Goal: Information Seeking & Learning: Learn about a topic

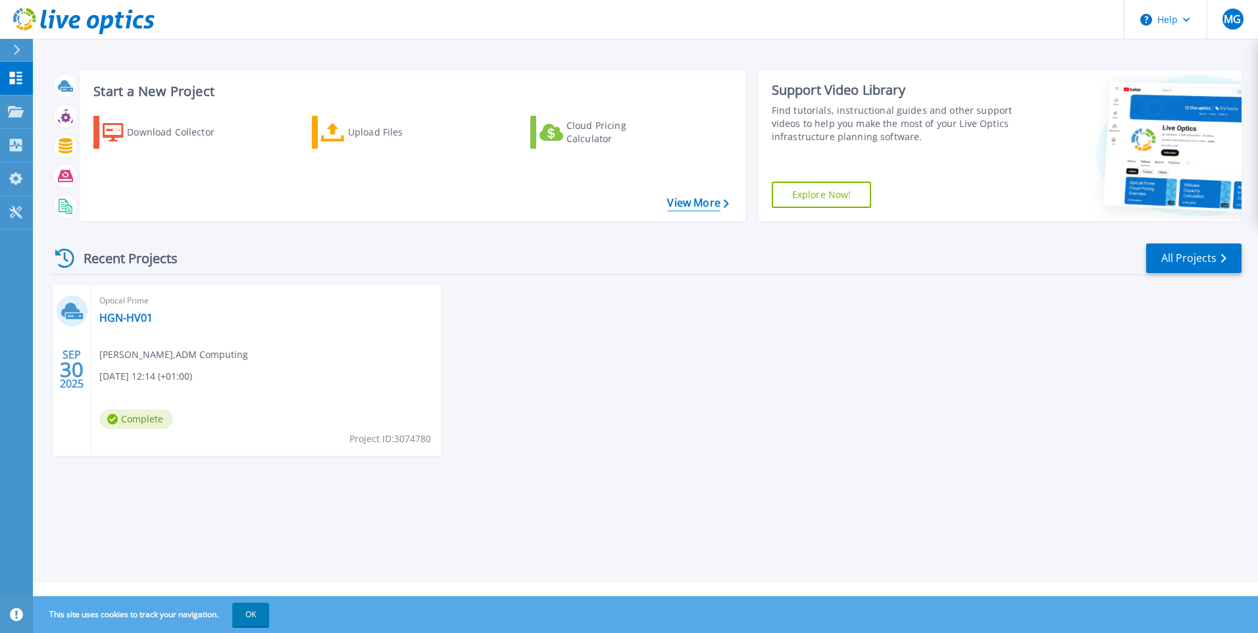
drag, startPoint x: 703, startPoint y: 200, endPoint x: 676, endPoint y: 215, distance: 30.4
click at [701, 201] on link "View More" at bounding box center [697, 203] width 61 height 13
click at [133, 350] on span "[PERSON_NAME] , ADM Computing" at bounding box center [173, 354] width 149 height 14
click at [132, 315] on link "HGN-HV01" at bounding box center [125, 317] width 53 height 13
click at [247, 383] on div "Optical Prime HGN-HV01 [PERSON_NAME] , ADM Computing [DATE] 12:14 (+01:00) Comp…" at bounding box center [265, 371] width 349 height 170
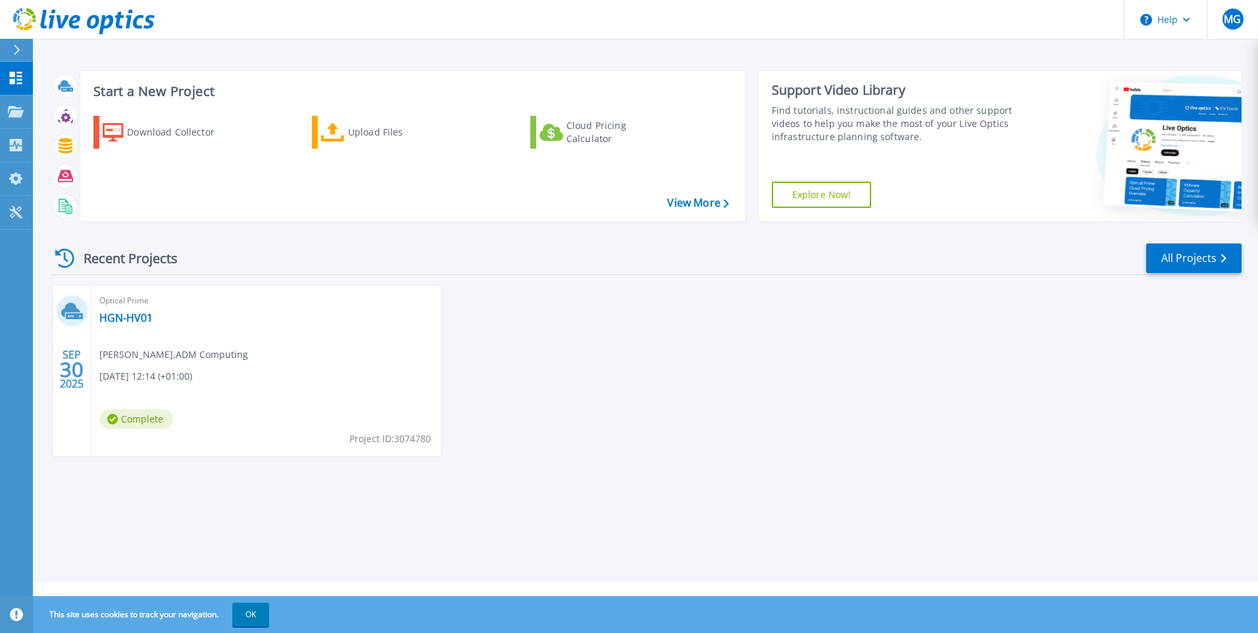
drag, startPoint x: 227, startPoint y: 413, endPoint x: 209, endPoint y: 421, distance: 19.4
click at [214, 419] on div "Optical Prime HGN-HV01 [PERSON_NAME] , ADM Computing [DATE] 12:14 (+01:00) Comp…" at bounding box center [265, 371] width 349 height 170
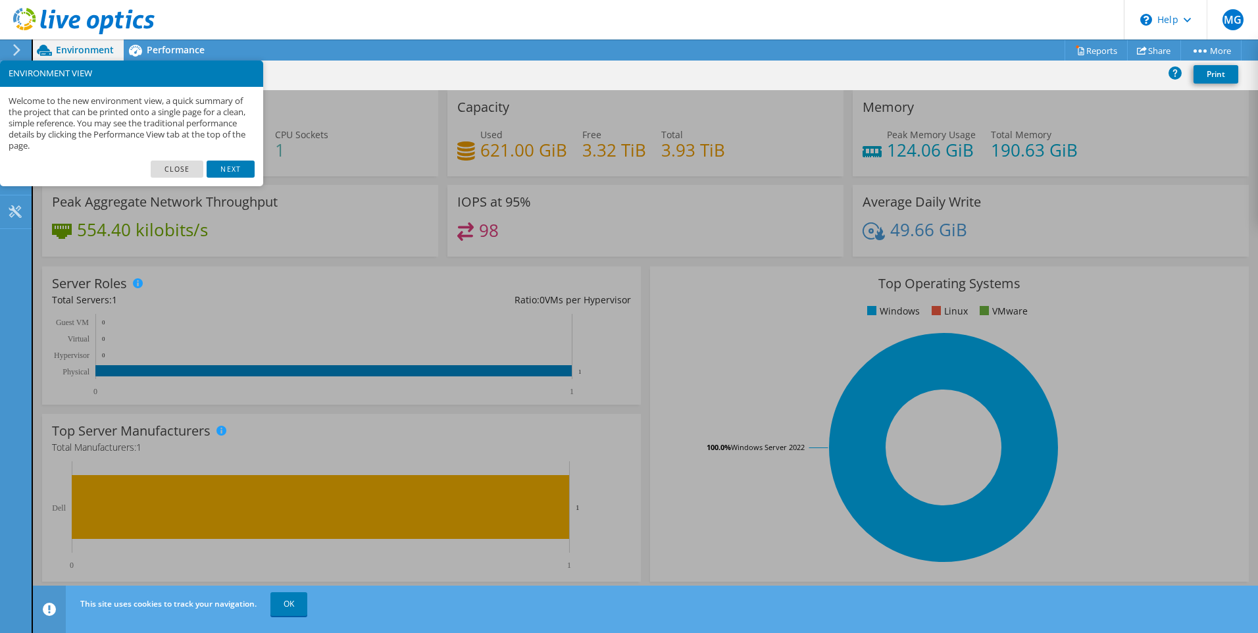
click at [176, 166] on link "Close" at bounding box center [177, 169] width 53 height 17
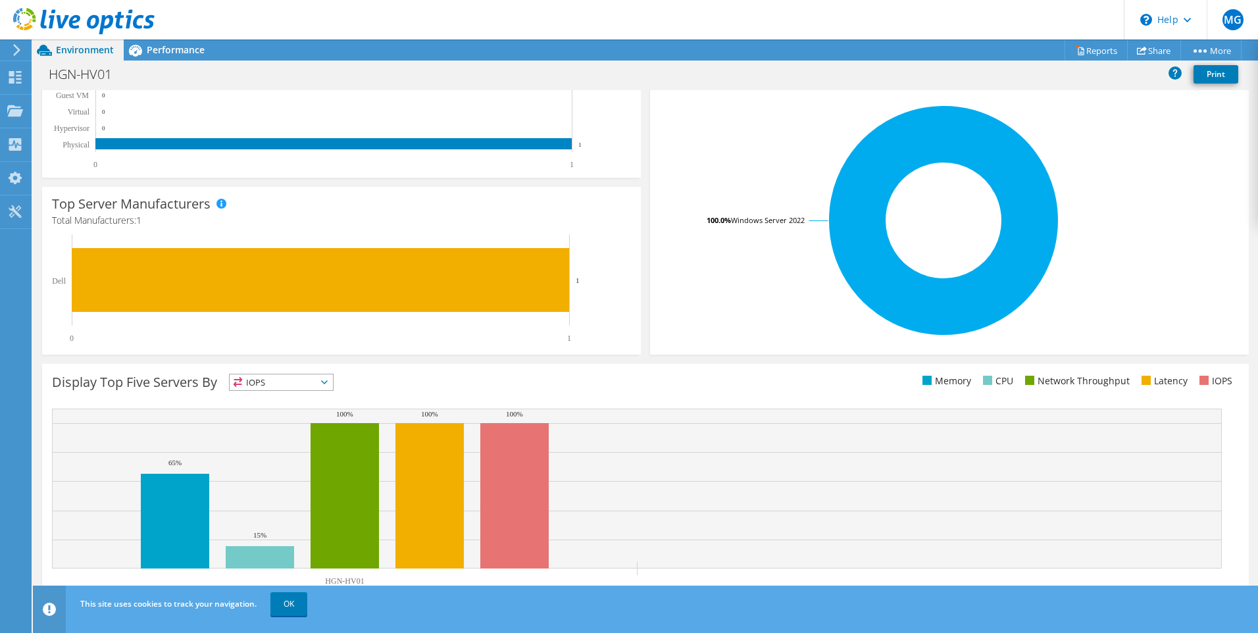
scroll to position [245, 0]
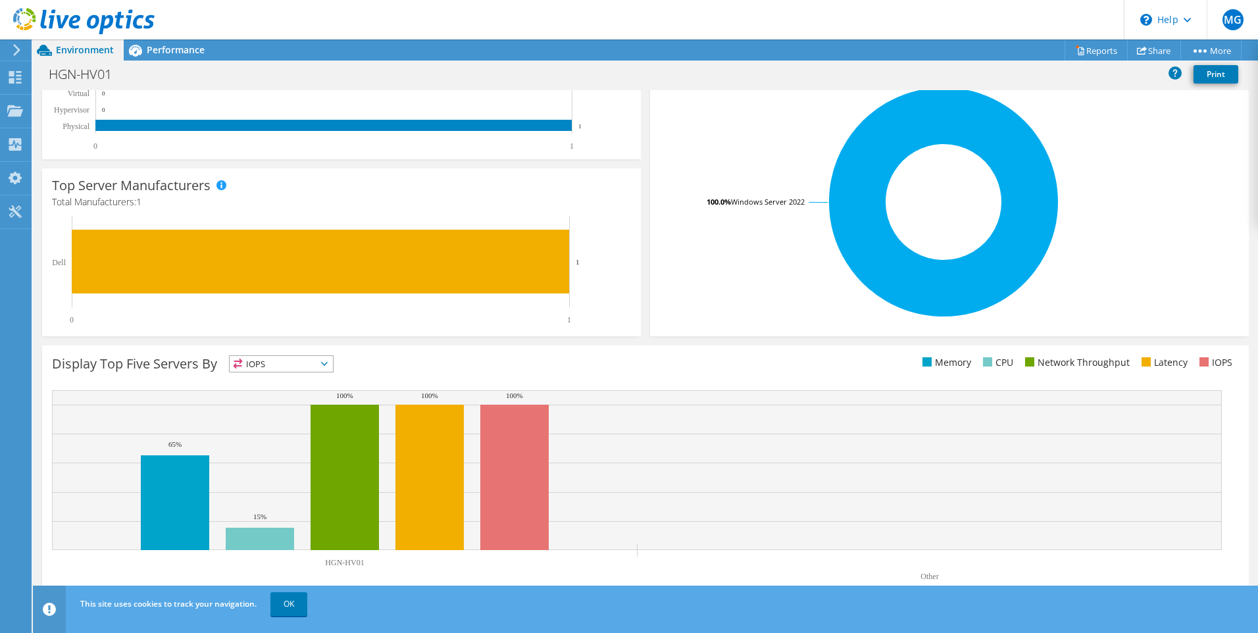
click at [286, 603] on link "OK" at bounding box center [288, 604] width 37 height 24
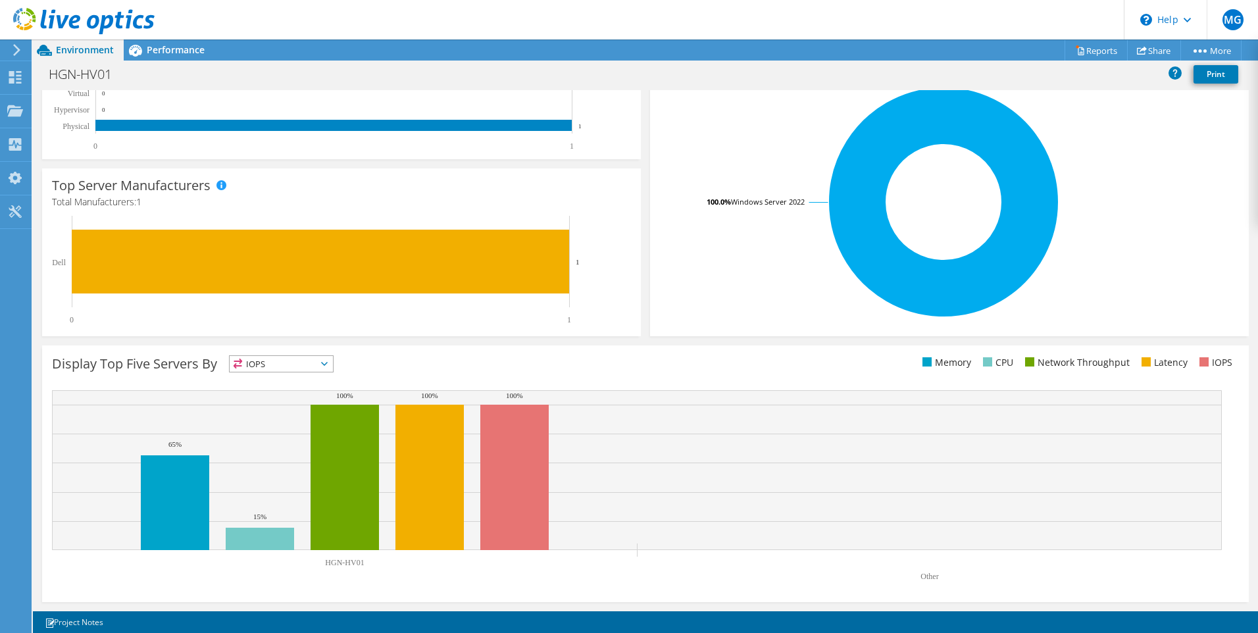
click at [323, 363] on span "IOPS" at bounding box center [281, 364] width 103 height 16
click at [283, 414] on li "CPU" at bounding box center [281, 418] width 103 height 18
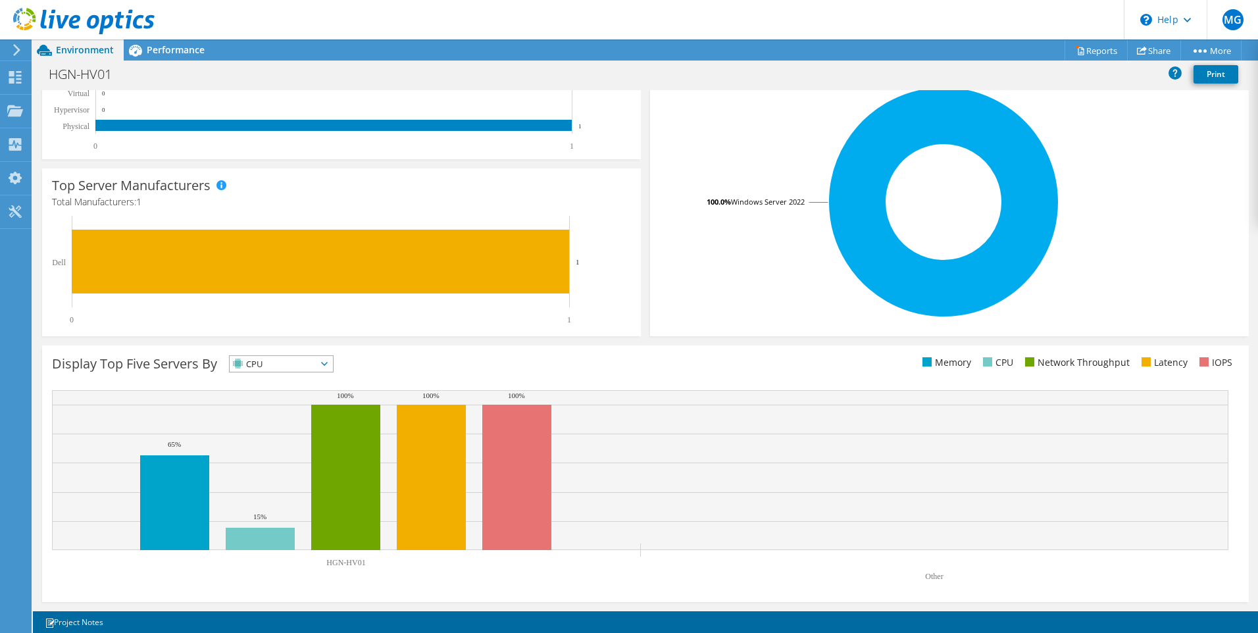
click at [328, 363] on icon at bounding box center [324, 364] width 7 height 4
click at [291, 384] on li "IOPS" at bounding box center [281, 381] width 103 height 18
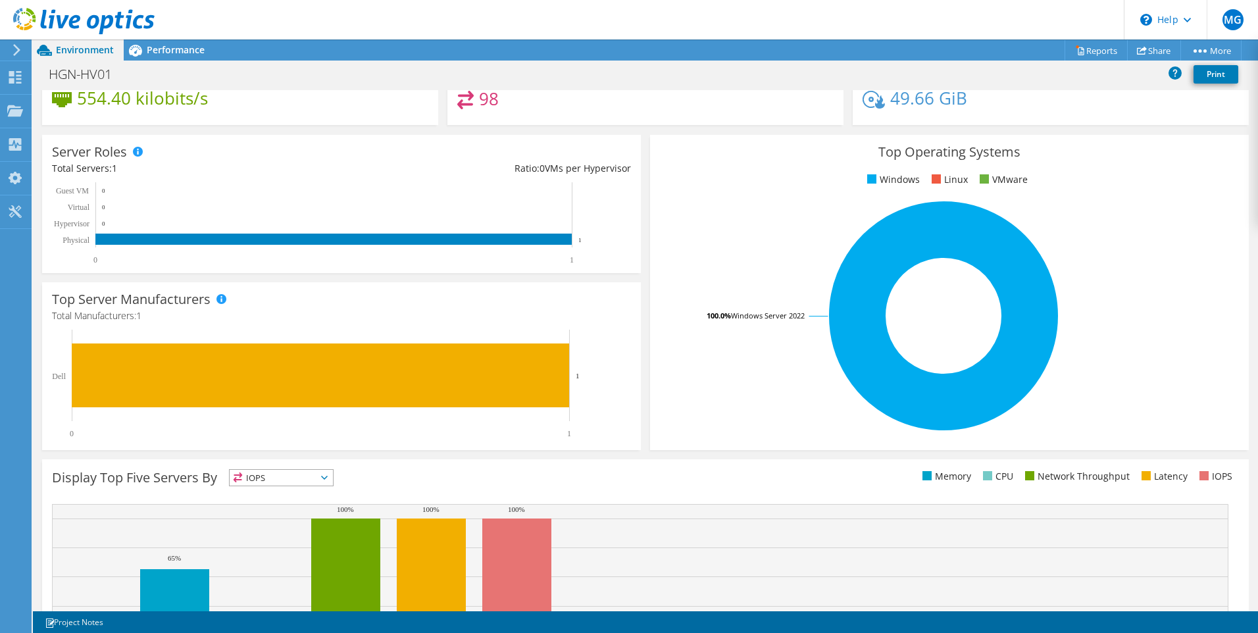
scroll to position [0, 0]
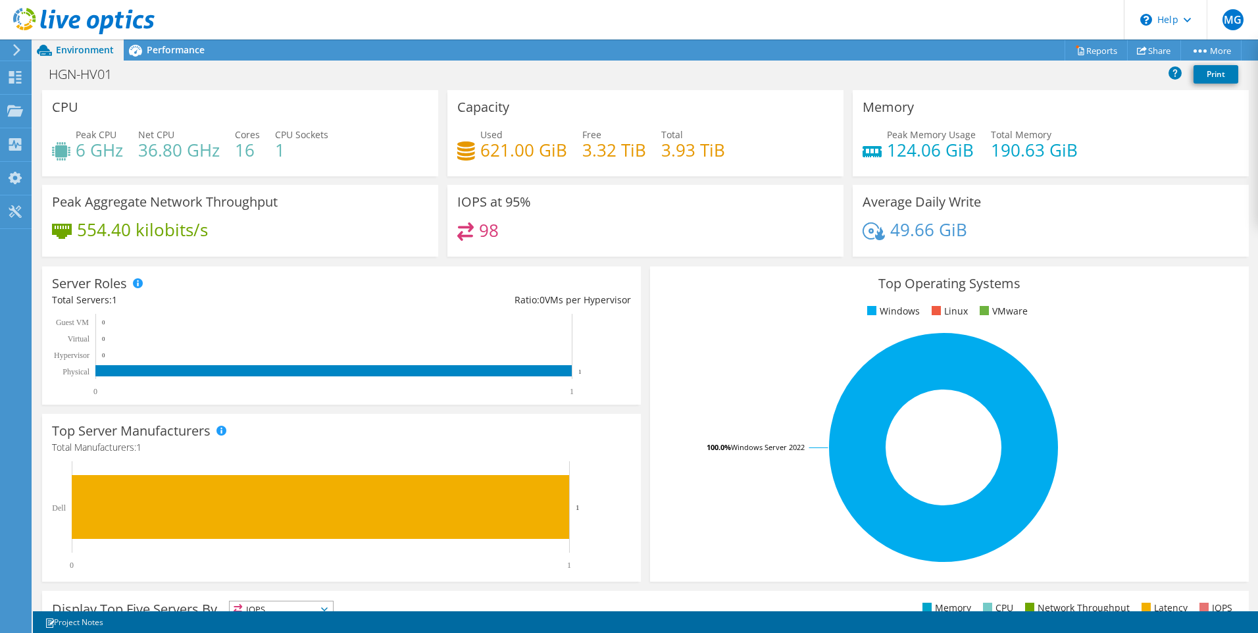
click at [178, 47] on span "Performance" at bounding box center [176, 49] width 58 height 13
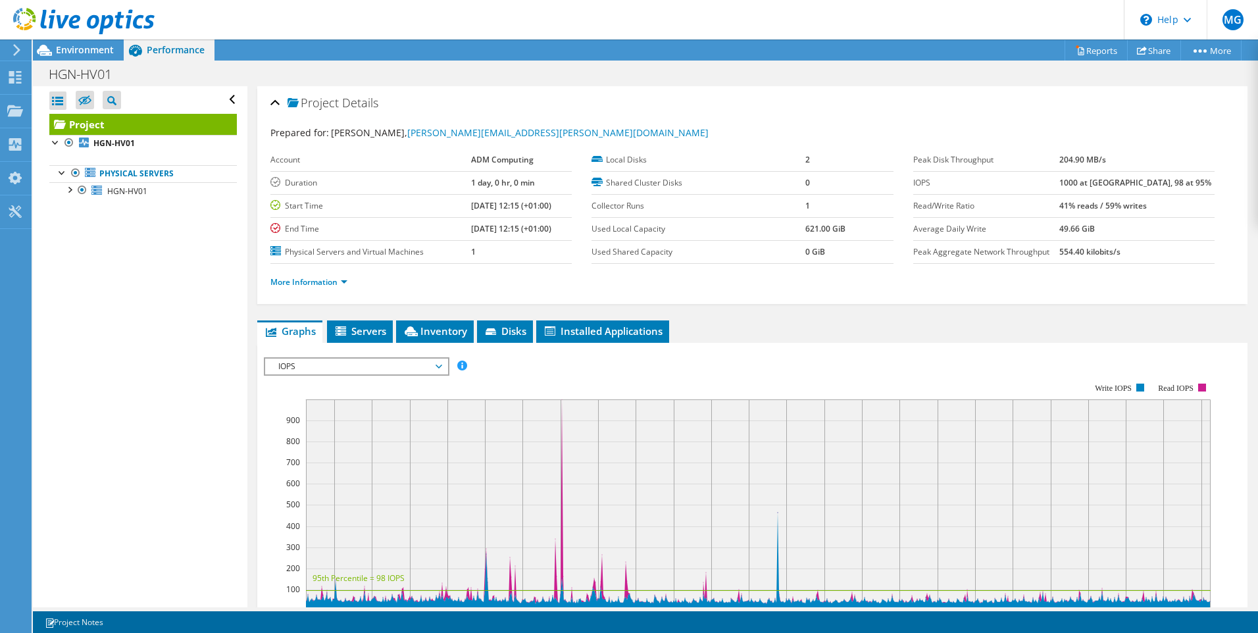
scroll to position [197, 0]
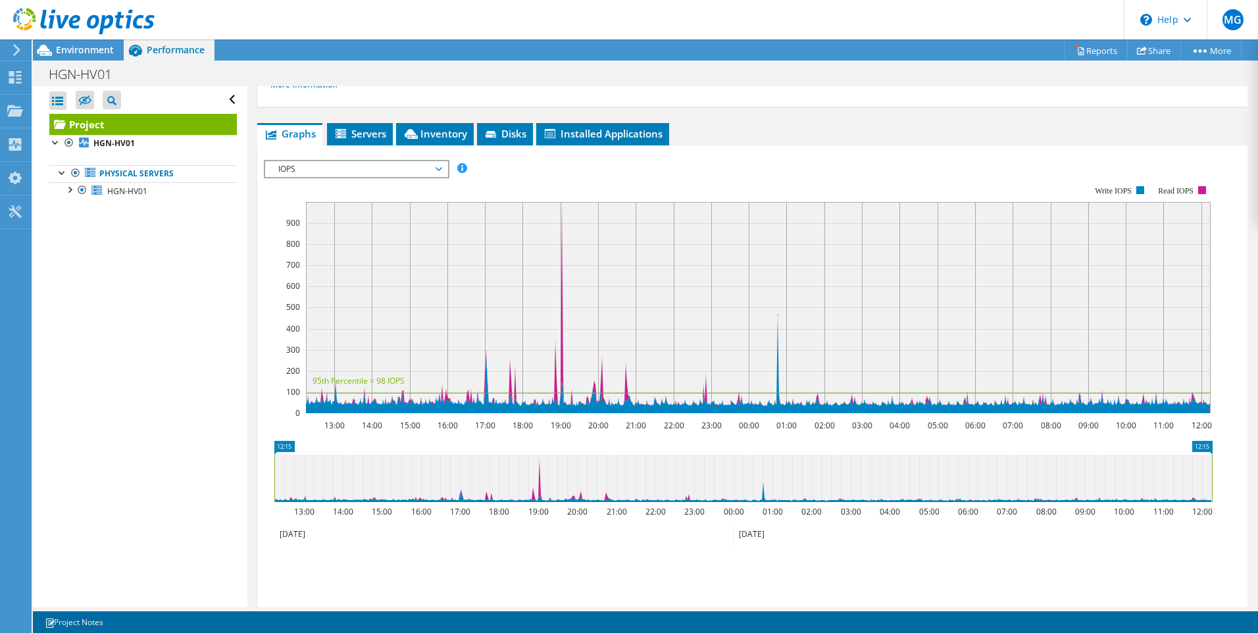
click at [69, 188] on div at bounding box center [69, 188] width 13 height 13
click at [1096, 51] on link "Reports" at bounding box center [1096, 50] width 63 height 20
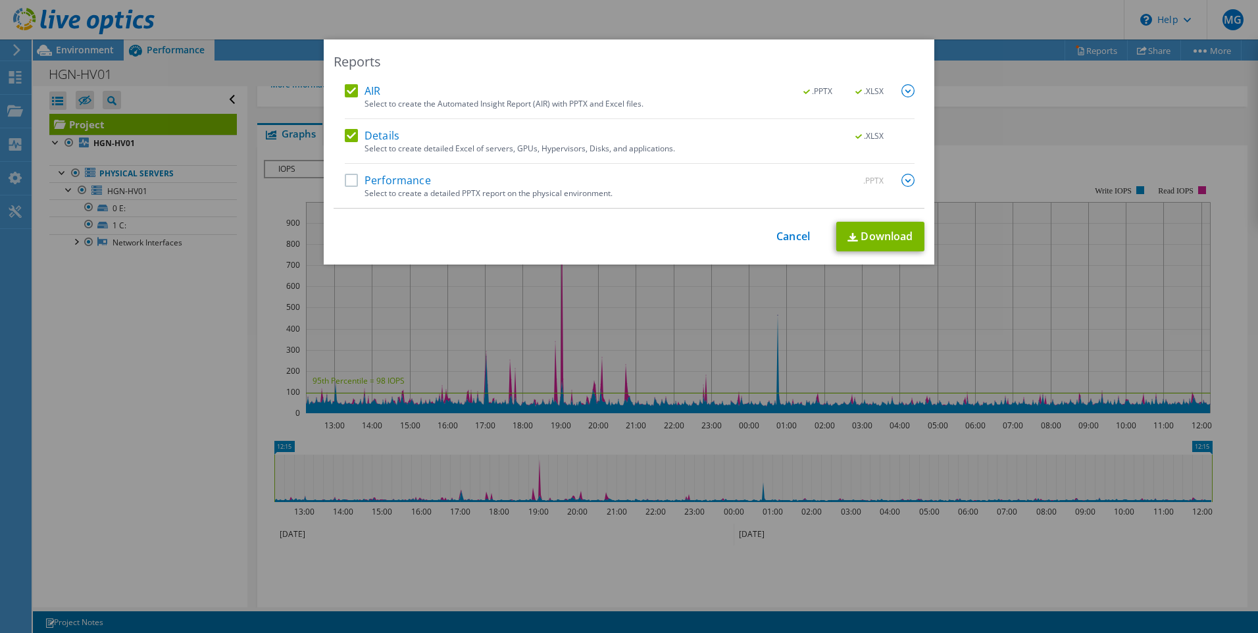
click at [345, 176] on label "Performance" at bounding box center [388, 180] width 86 height 13
click at [0, 0] on input "Performance" at bounding box center [0, 0] width 0 height 0
click at [884, 241] on link "Download" at bounding box center [880, 237] width 88 height 30
click at [785, 241] on link "Cancel" at bounding box center [793, 236] width 34 height 13
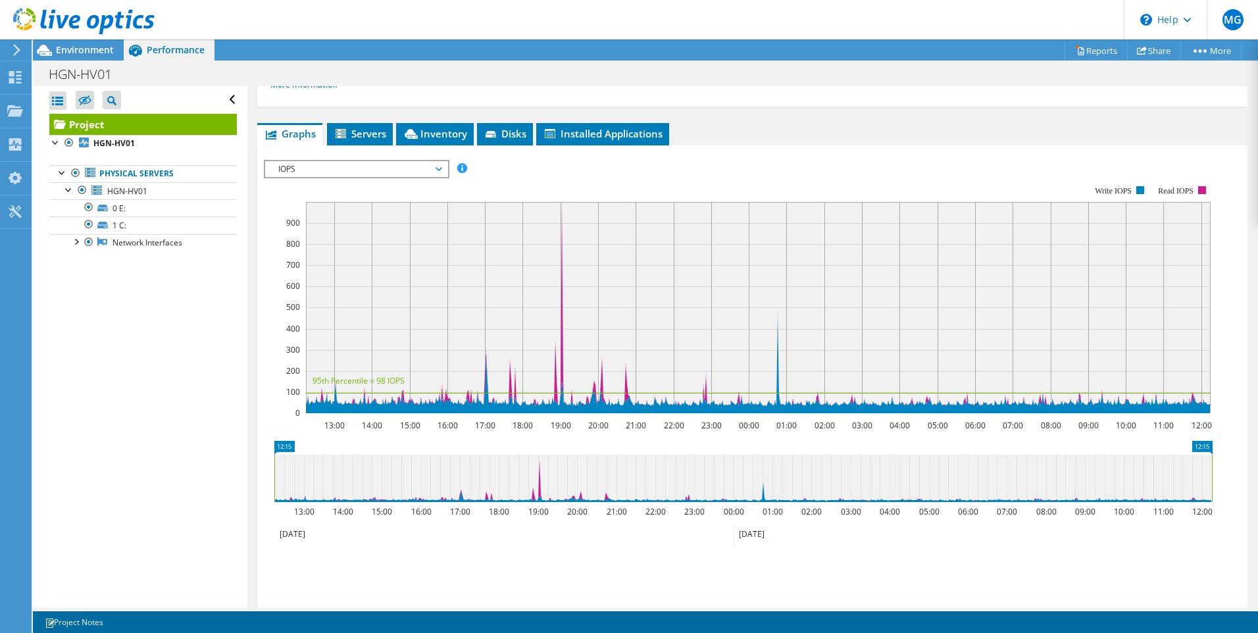
click at [366, 135] on span "Servers" at bounding box center [360, 133] width 53 height 13
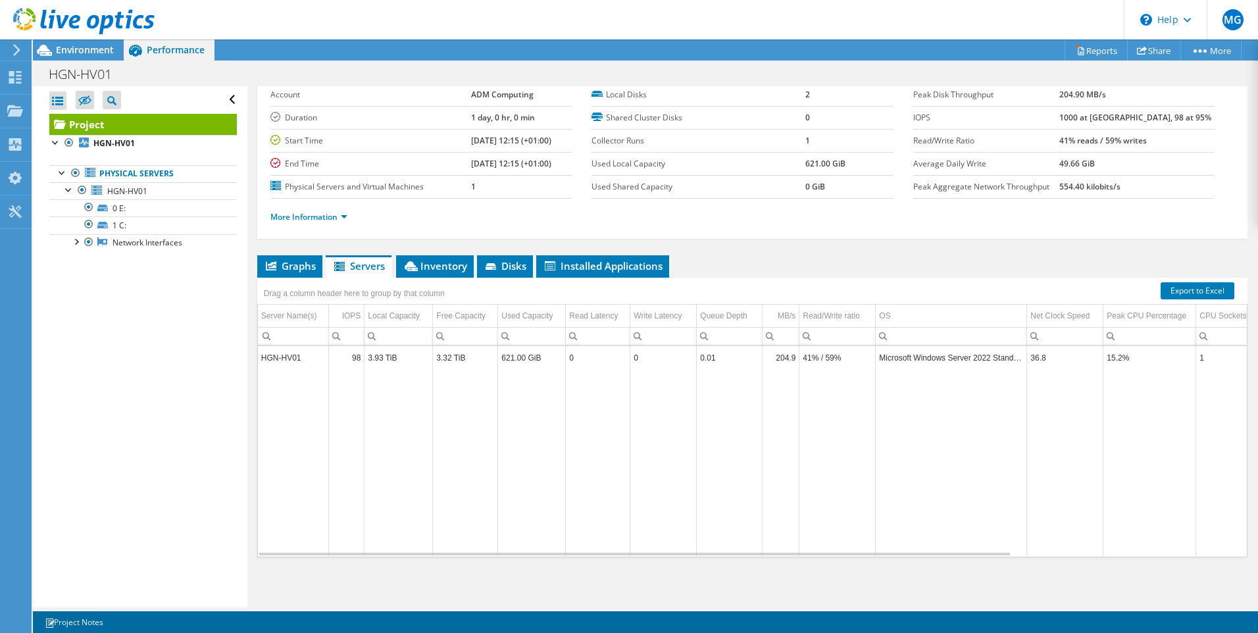
click at [597, 266] on span "Installed Applications" at bounding box center [603, 265] width 120 height 13
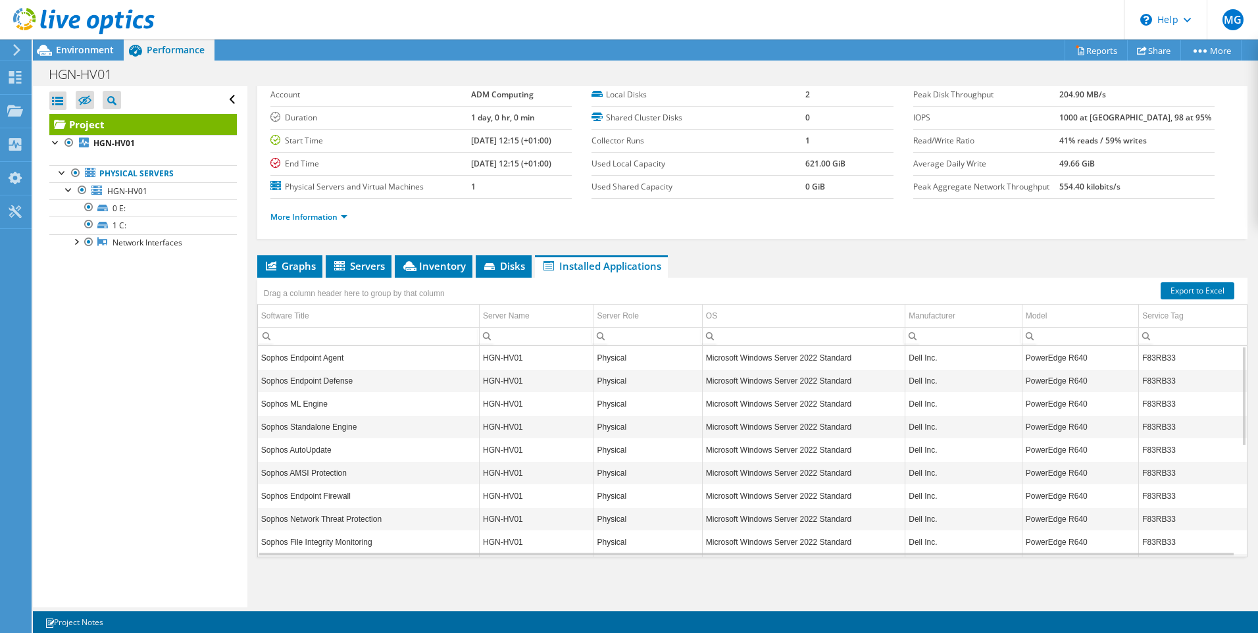
scroll to position [233, 0]
click at [351, 257] on li "Servers" at bounding box center [359, 266] width 66 height 22
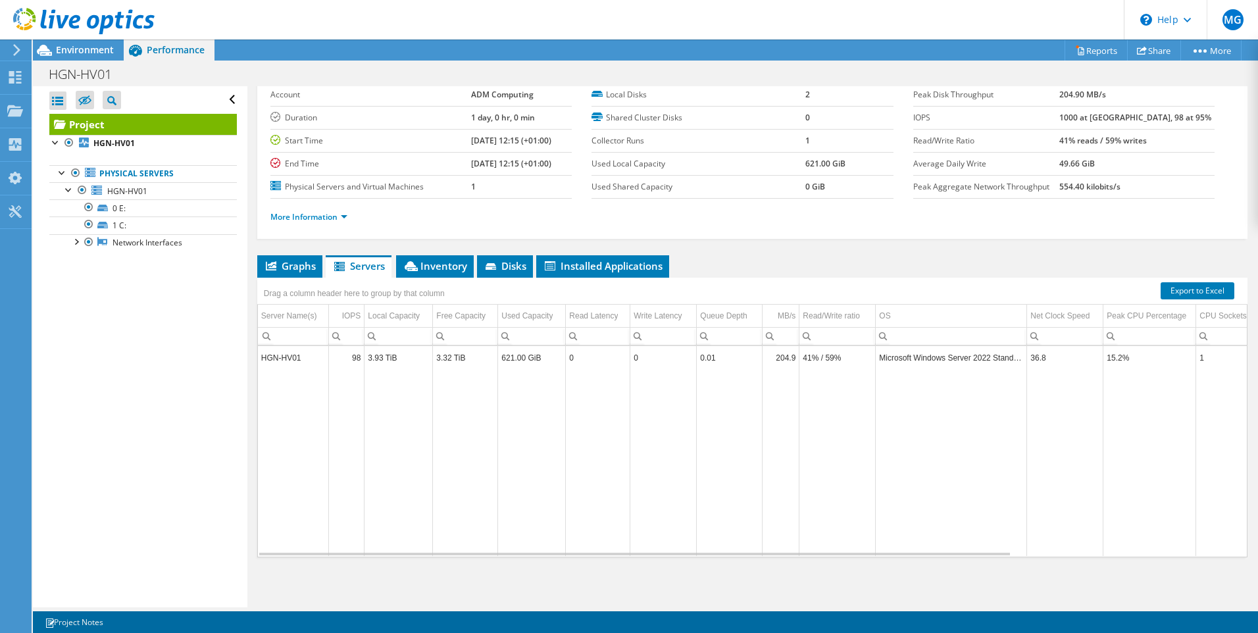
click at [301, 272] on span "Graphs" at bounding box center [290, 265] width 52 height 13
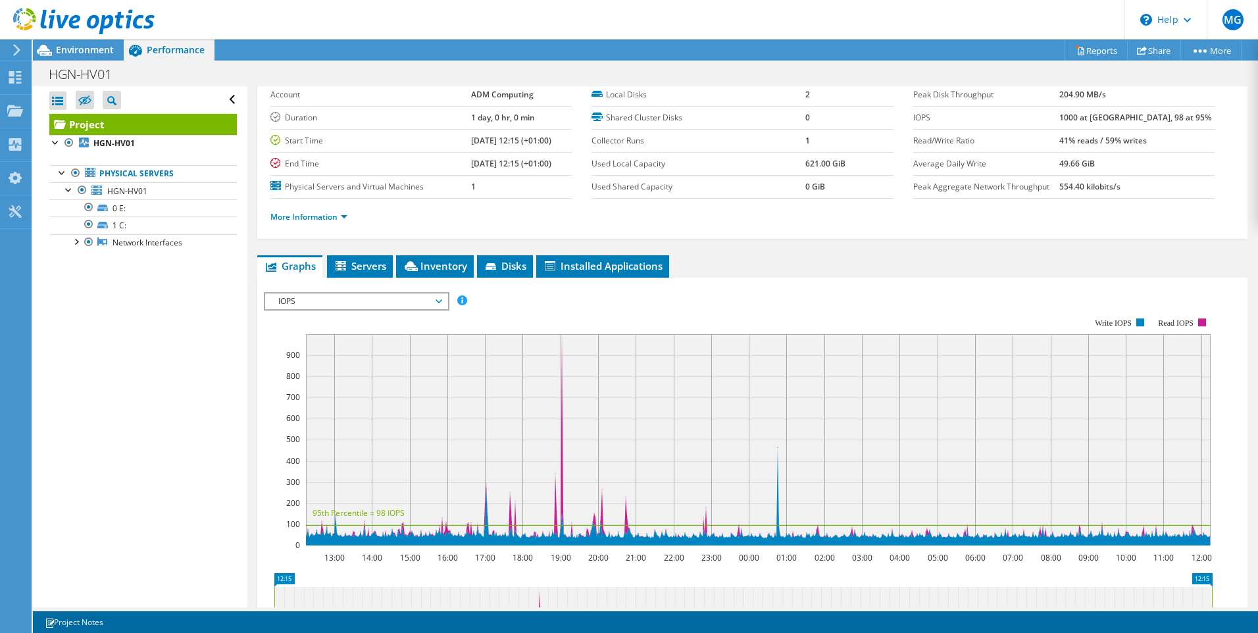
click at [440, 303] on span "IOPS" at bounding box center [356, 301] width 169 height 16
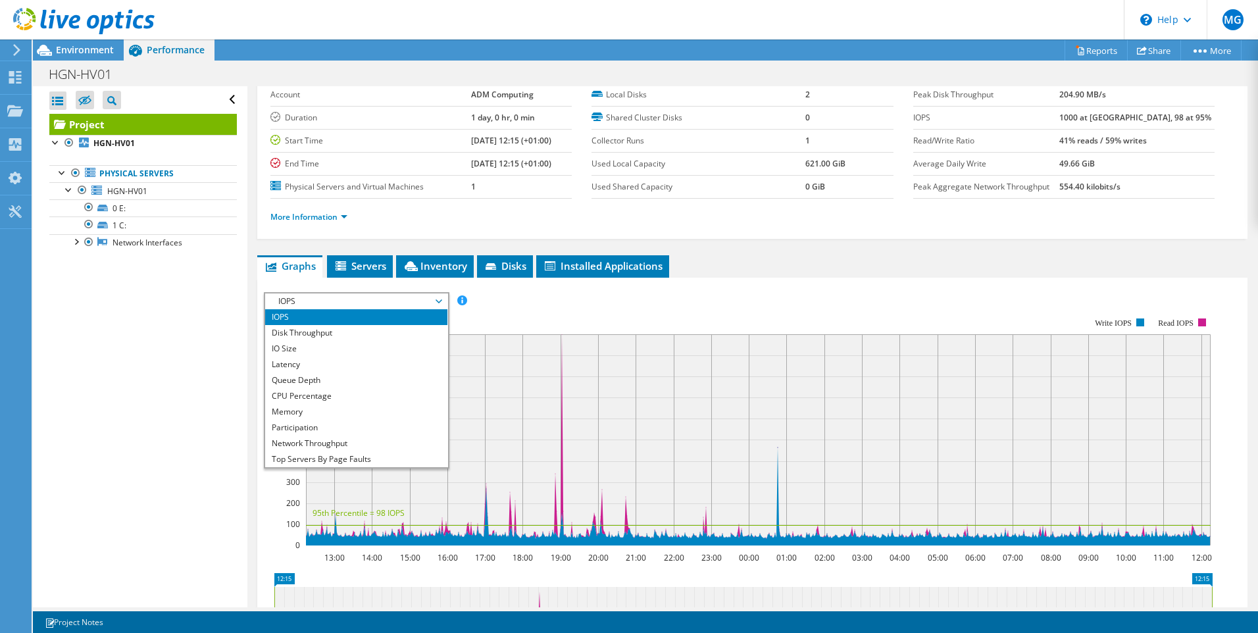
click at [353, 395] on li "CPU Percentage" at bounding box center [356, 396] width 182 height 16
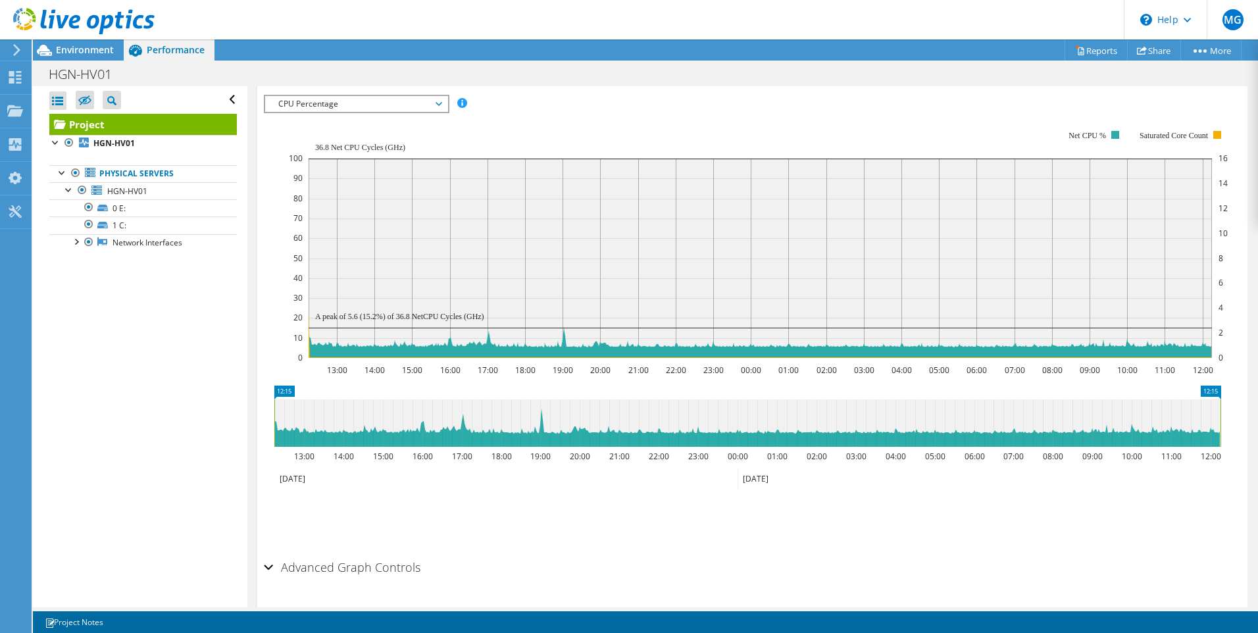
scroll to position [131, 0]
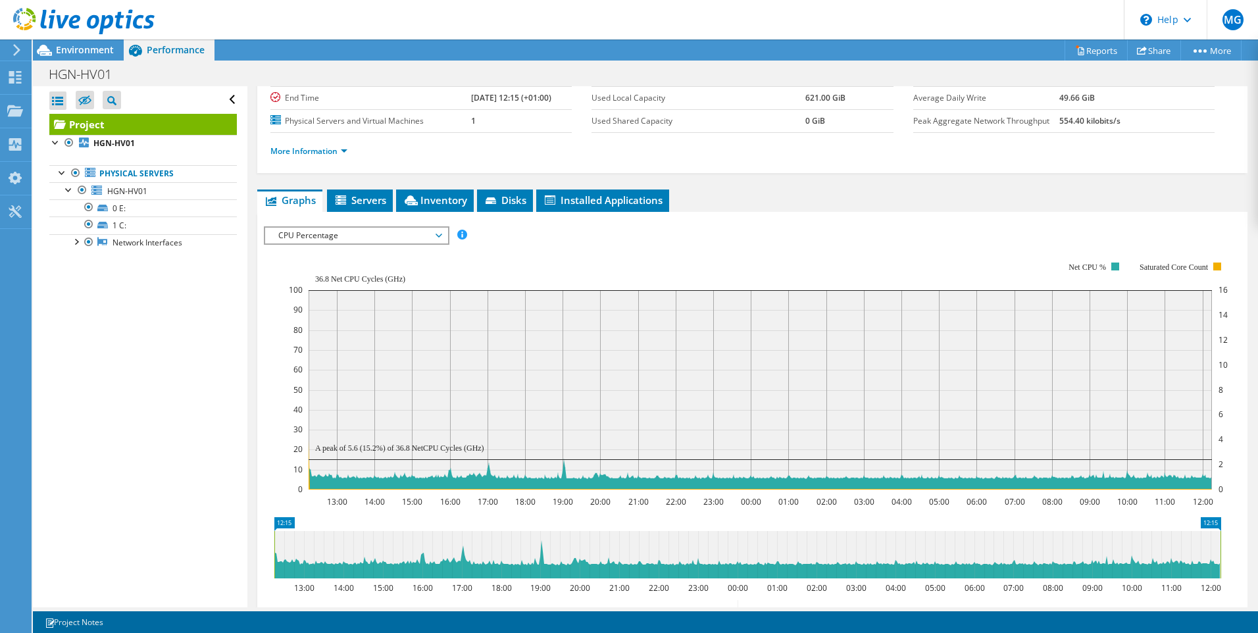
click at [397, 234] on span "CPU Percentage" at bounding box center [356, 236] width 169 height 16
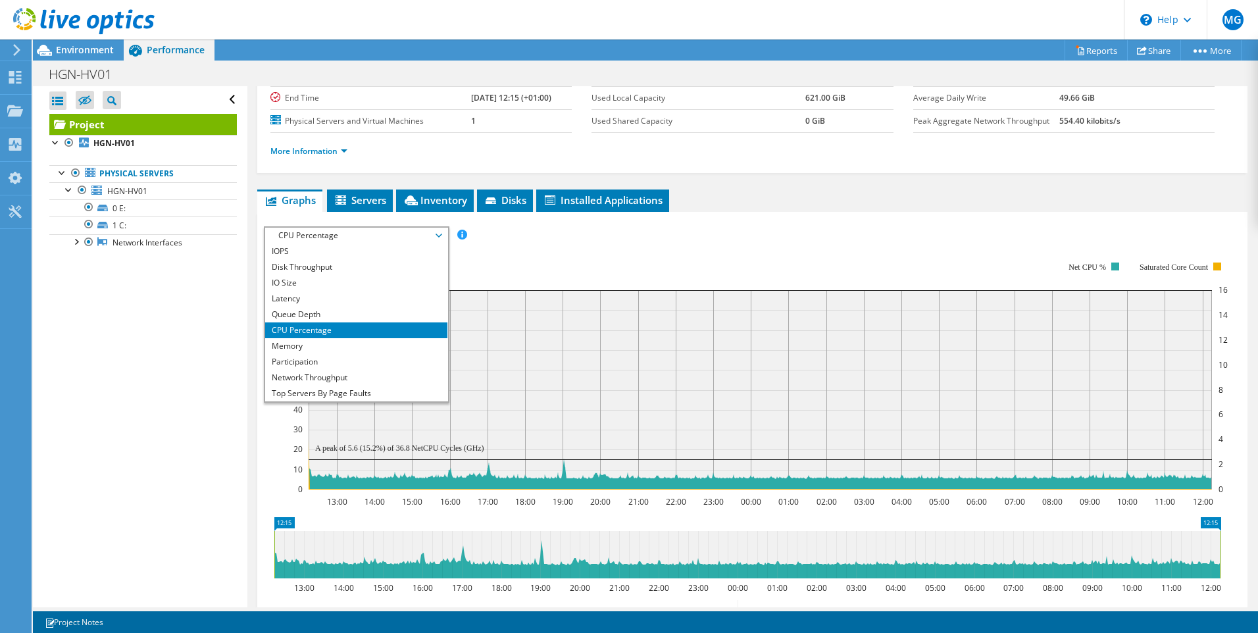
click at [310, 343] on li "Memory" at bounding box center [356, 346] width 182 height 16
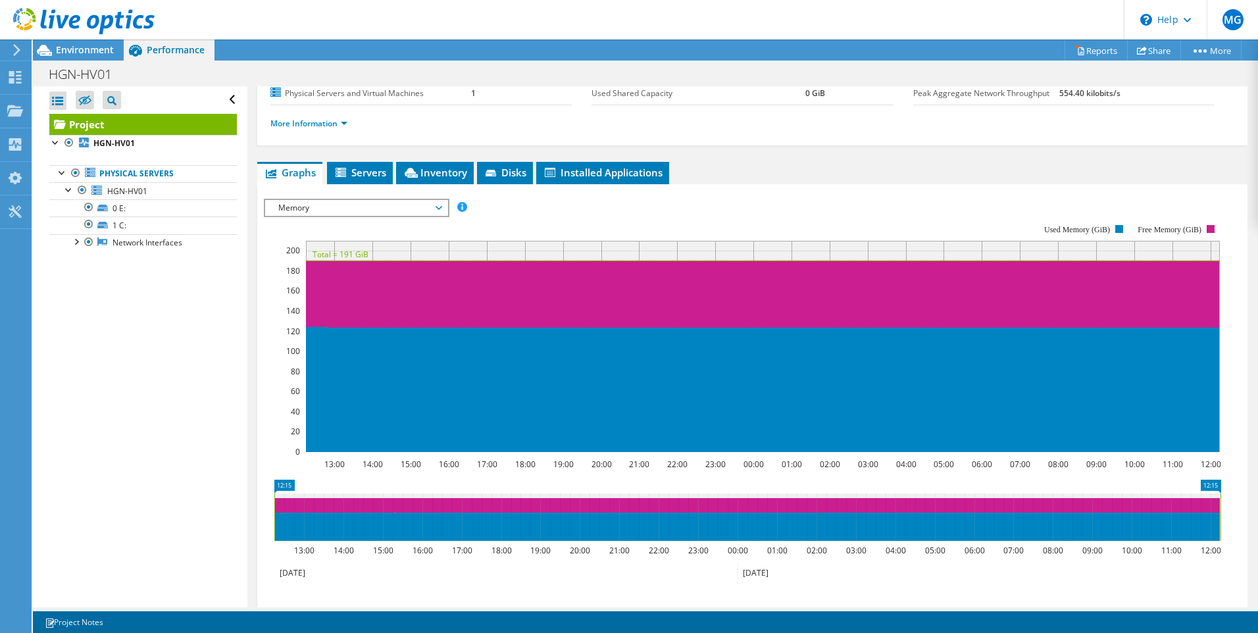
scroll to position [27, 0]
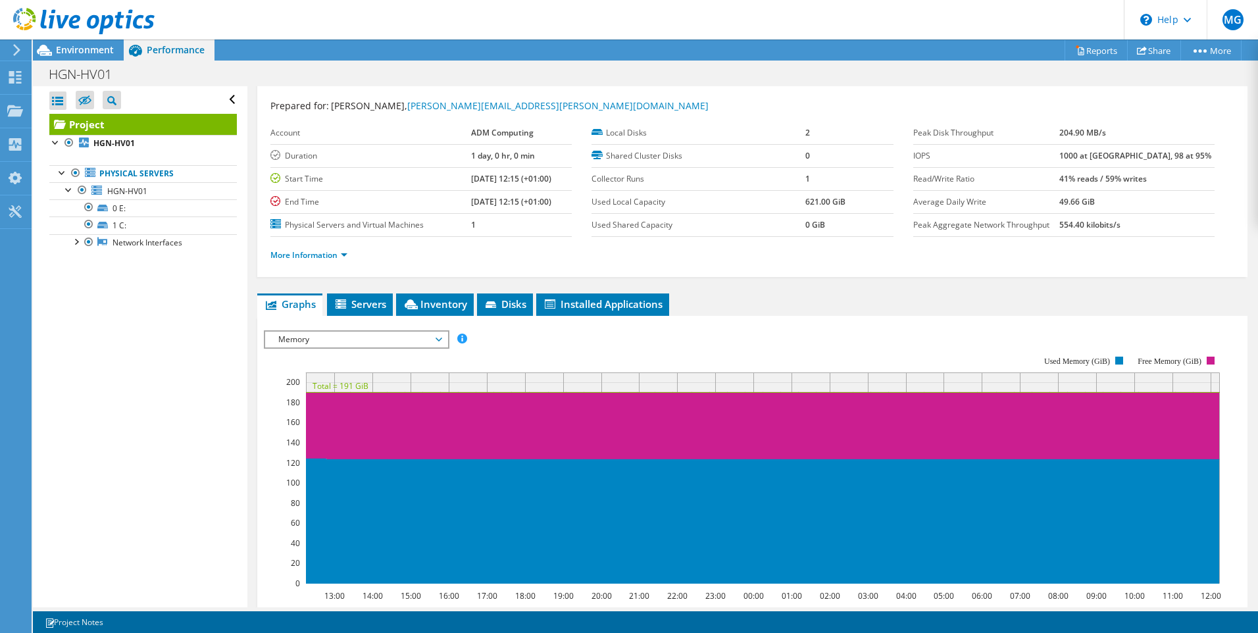
click at [435, 338] on span "Memory" at bounding box center [356, 340] width 169 height 16
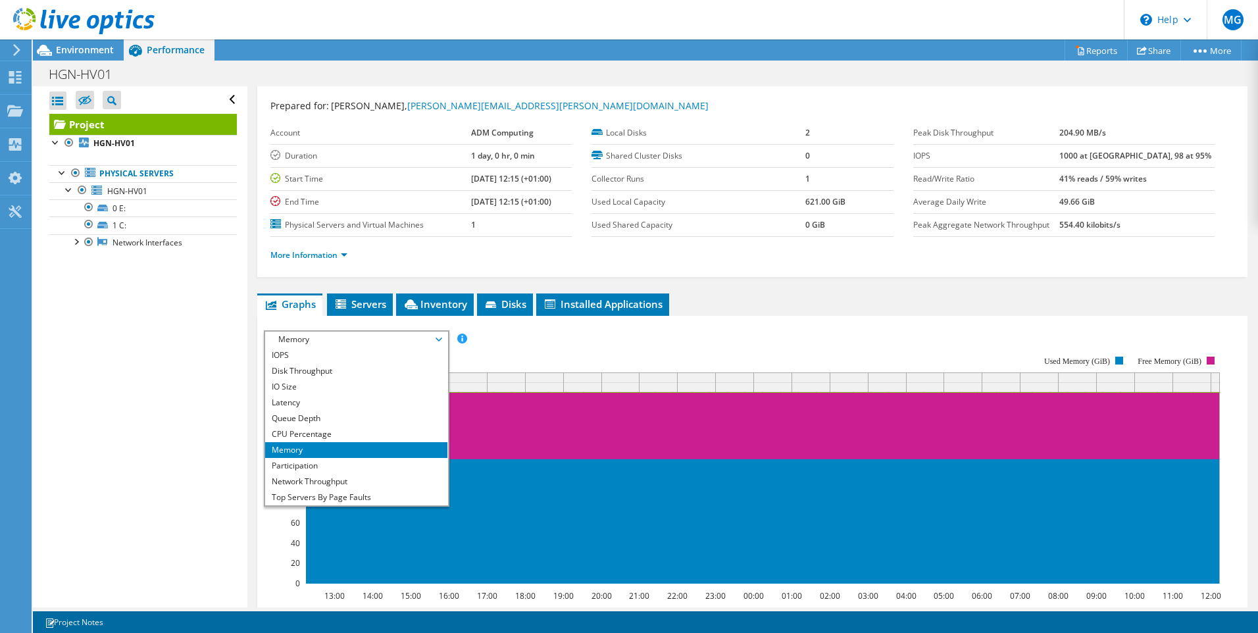
click at [334, 479] on li "Network Throughput" at bounding box center [356, 482] width 182 height 16
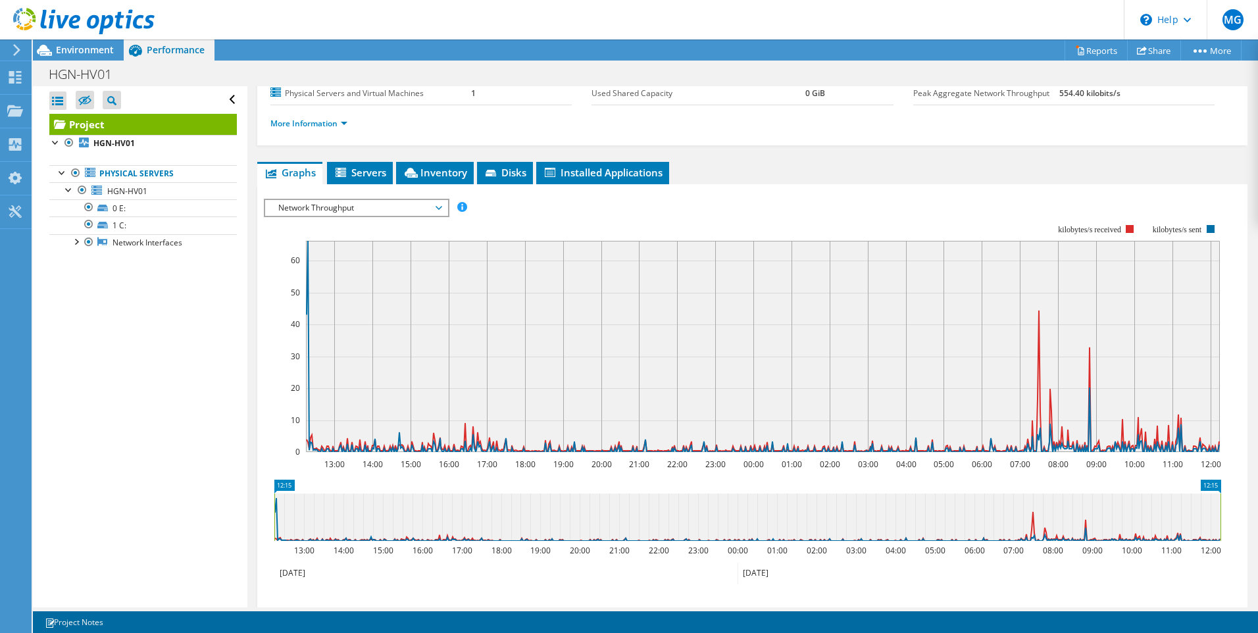
scroll to position [290, 0]
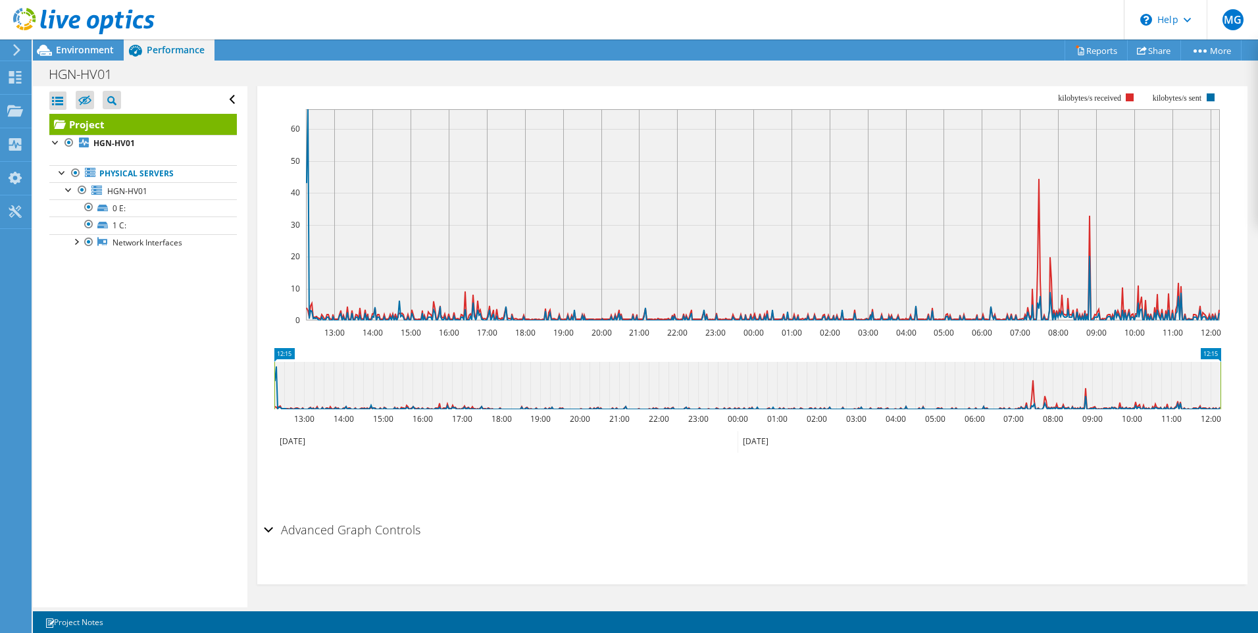
click at [270, 529] on div "Advanced Graph Controls" at bounding box center [752, 530] width 977 height 28
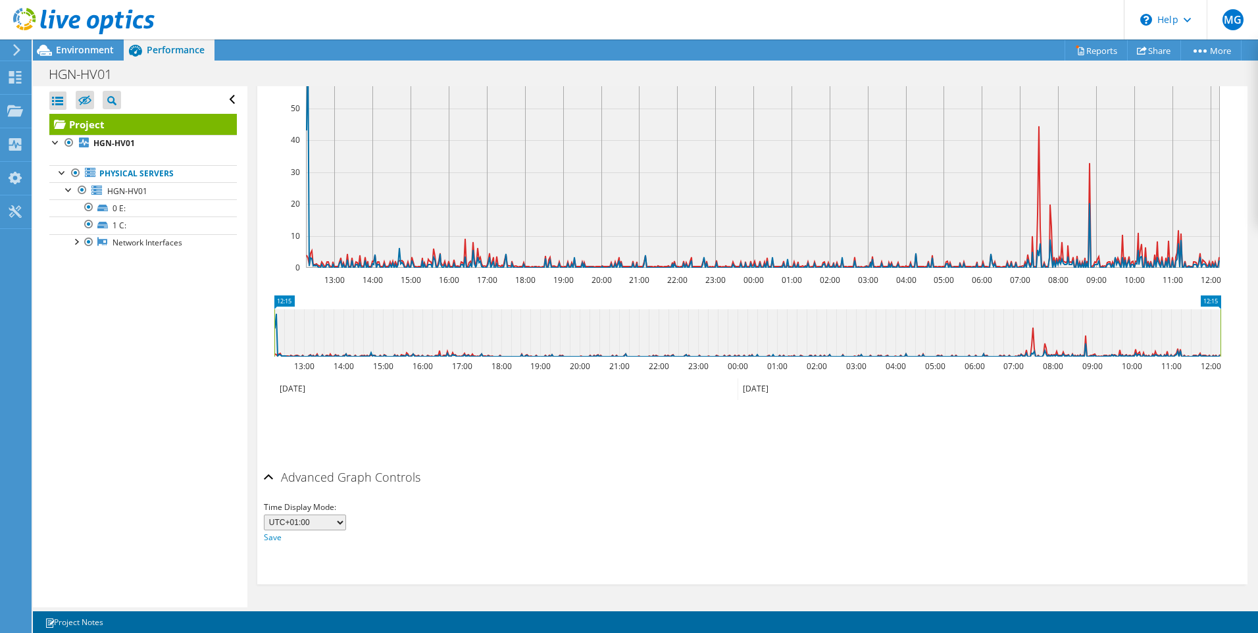
scroll to position [145, 0]
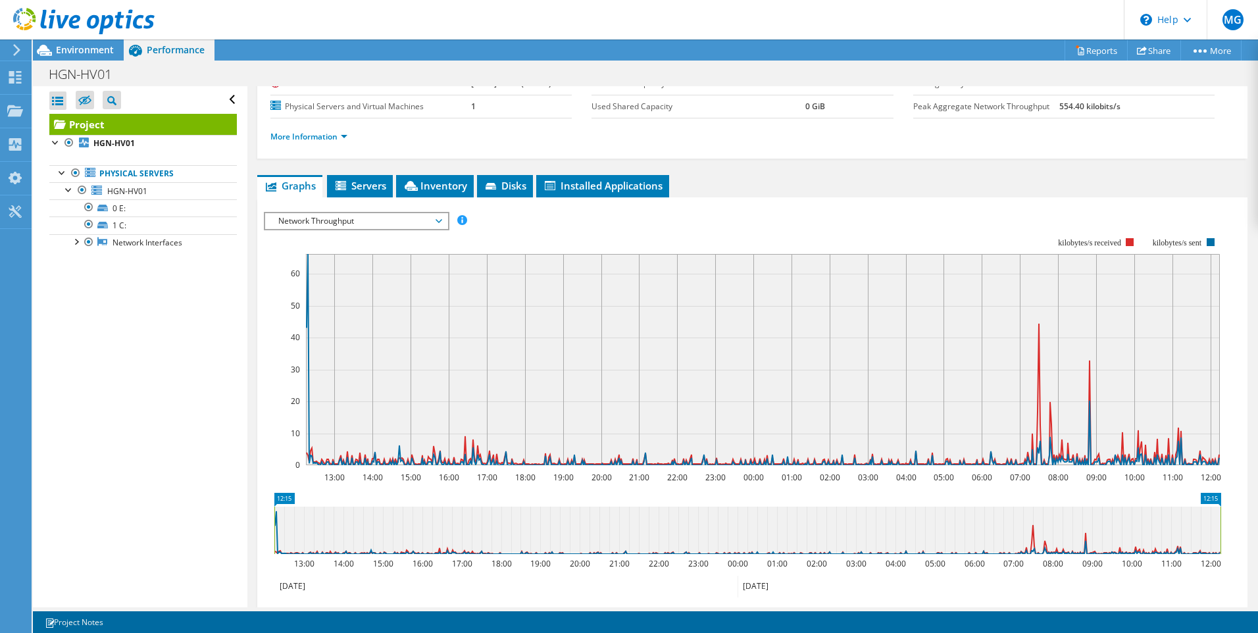
drag, startPoint x: 777, startPoint y: 388, endPoint x: 830, endPoint y: 389, distance: 53.3
click at [830, 389] on rect at bounding box center [763, 359] width 914 height 211
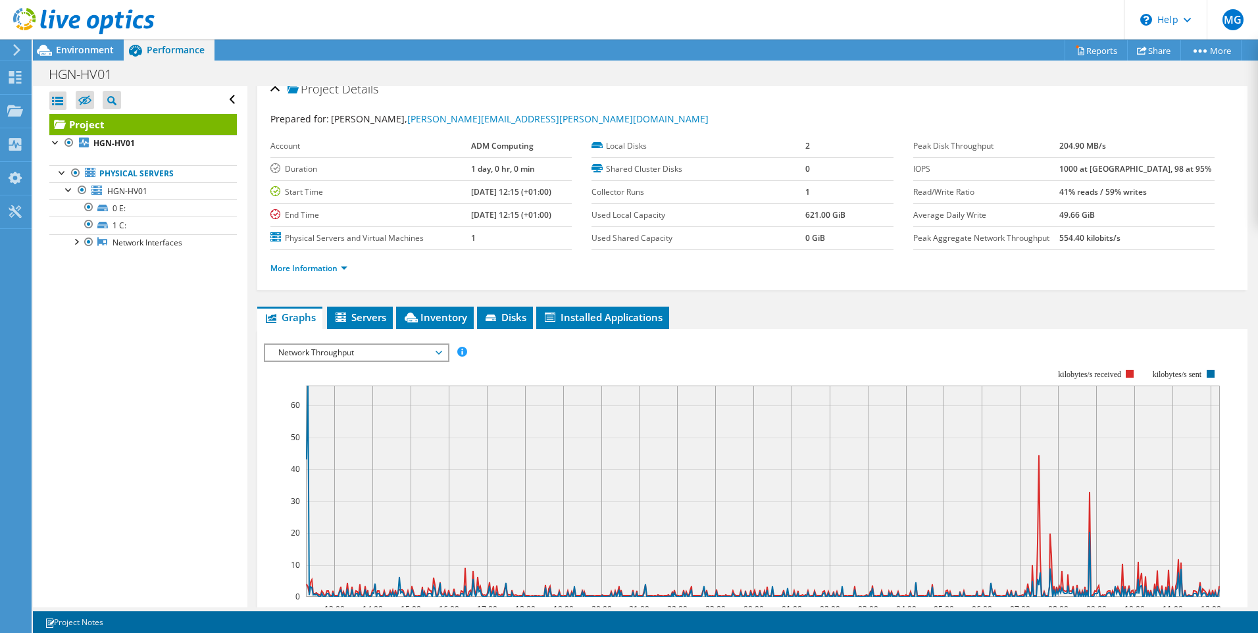
scroll to position [343, 0]
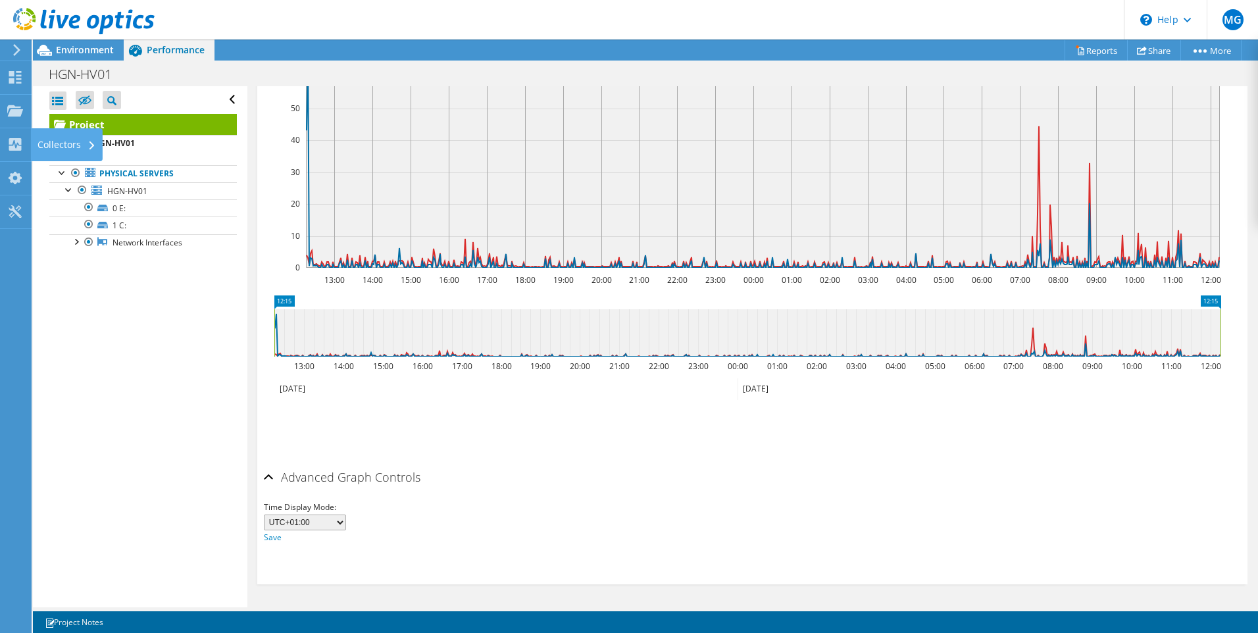
click at [12, 141] on use at bounding box center [15, 144] width 13 height 13
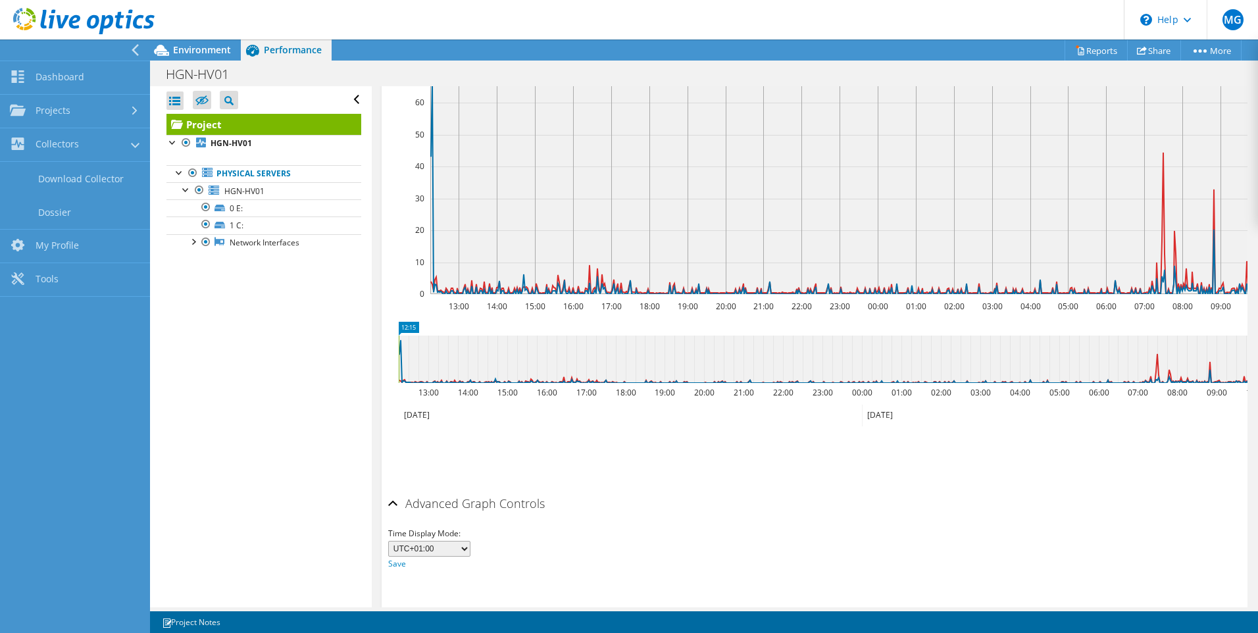
click at [57, 116] on link "Projects" at bounding box center [75, 112] width 150 height 34
click at [63, 74] on link "Dashboard" at bounding box center [75, 78] width 150 height 34
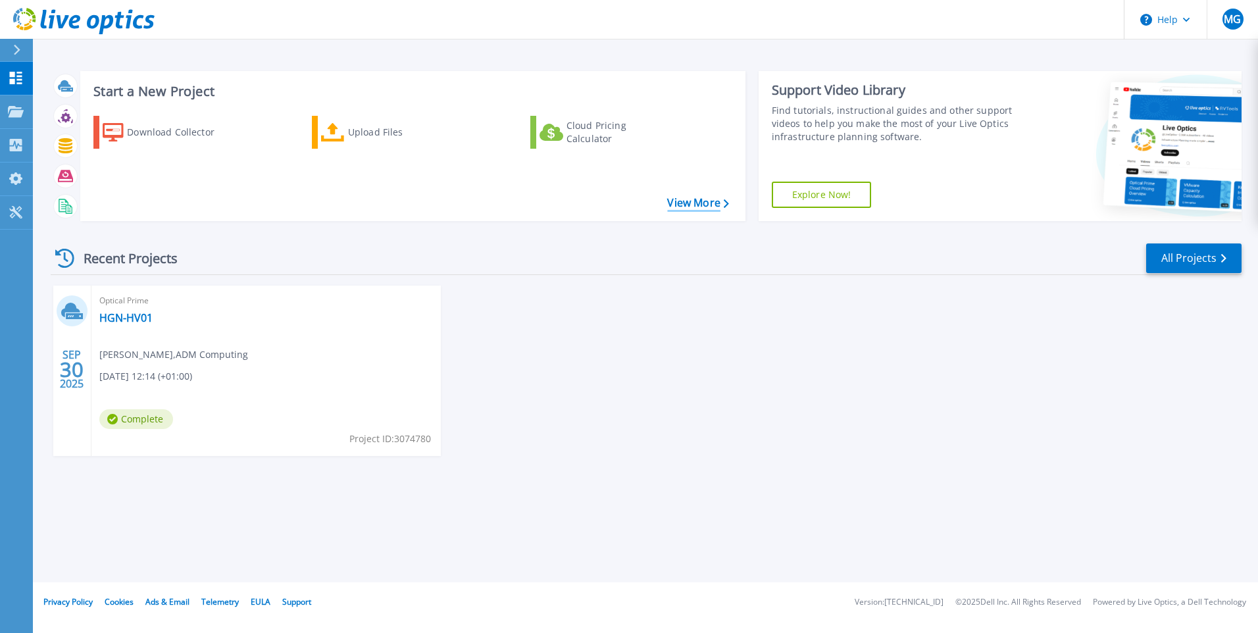
click at [700, 205] on link "View More" at bounding box center [697, 203] width 61 height 13
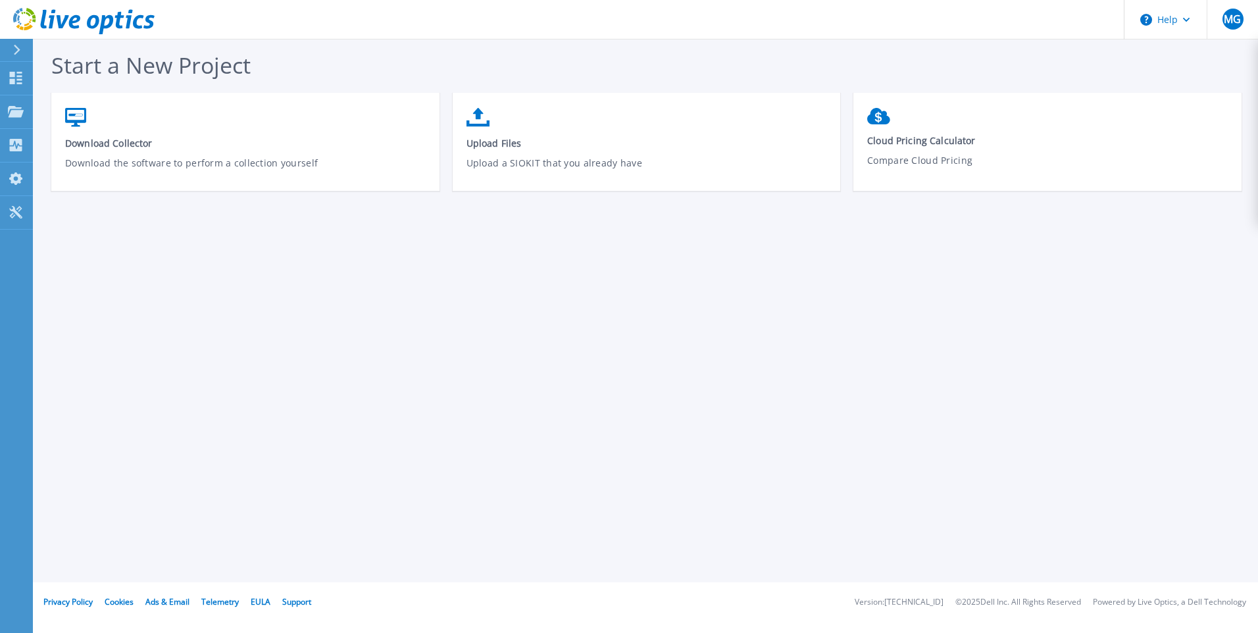
click at [950, 145] on span "Cloud Pricing Calculator" at bounding box center [1047, 140] width 361 height 13
click at [13, 143] on icon at bounding box center [16, 145] width 13 height 13
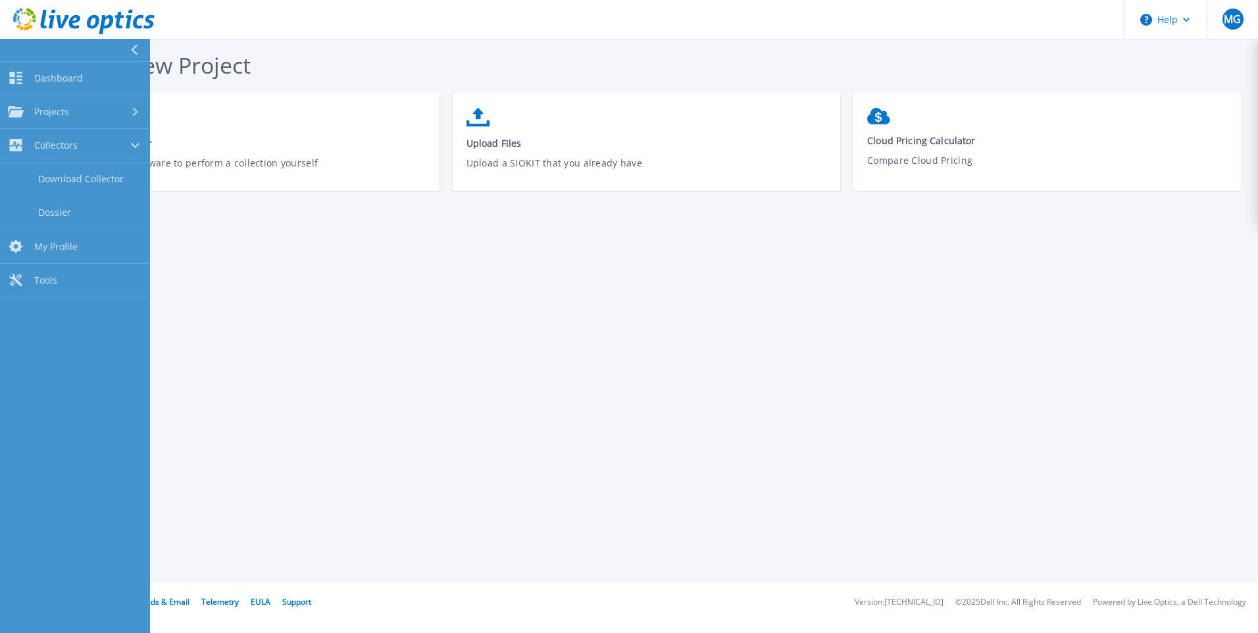
click at [70, 207] on link "Dossier" at bounding box center [75, 213] width 150 height 34
